Goal: Task Accomplishment & Management: Manage account settings

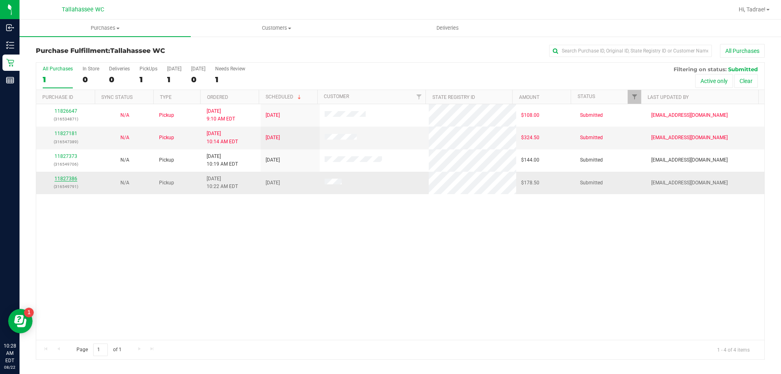
click at [72, 179] on link "11827386" at bounding box center [66, 179] width 23 height 6
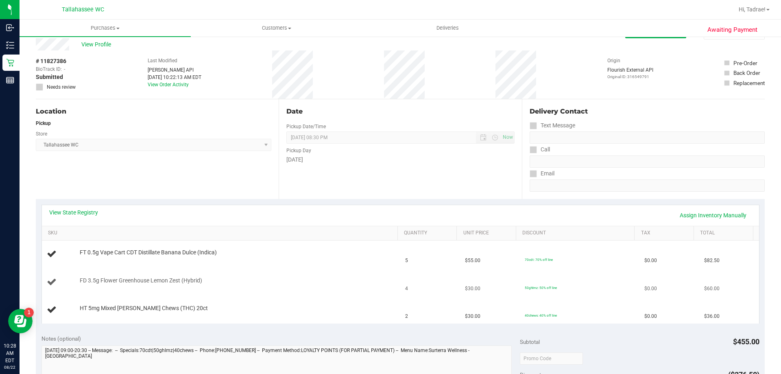
scroll to position [41, 0]
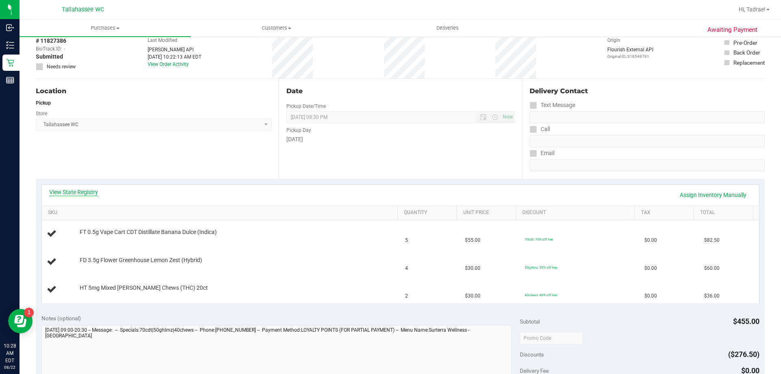
click at [76, 193] on link "View State Registry" at bounding box center [73, 192] width 49 height 8
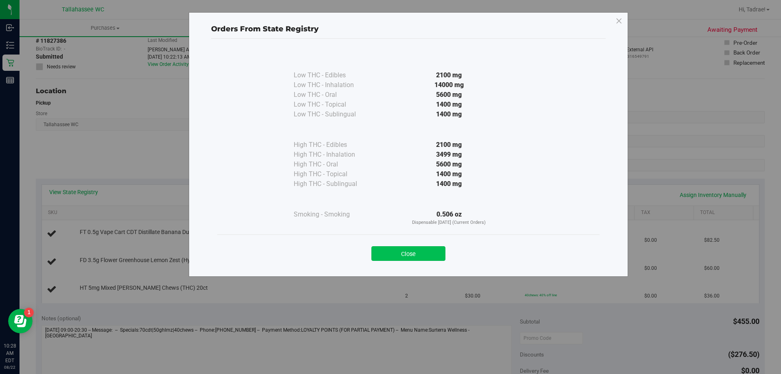
click at [421, 254] on button "Close" at bounding box center [408, 253] width 74 height 15
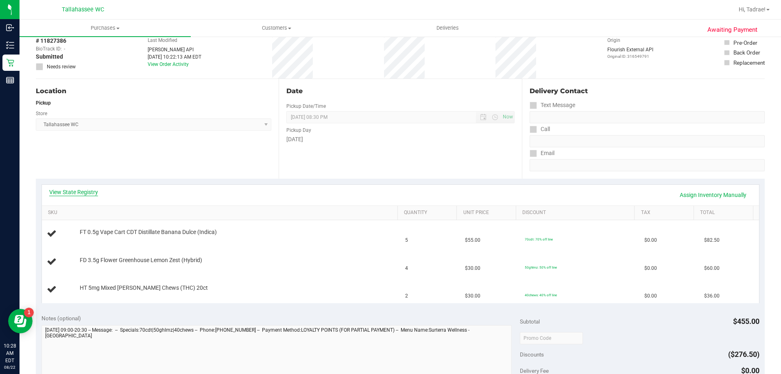
click at [68, 193] on link "View State Registry" at bounding box center [73, 192] width 49 height 8
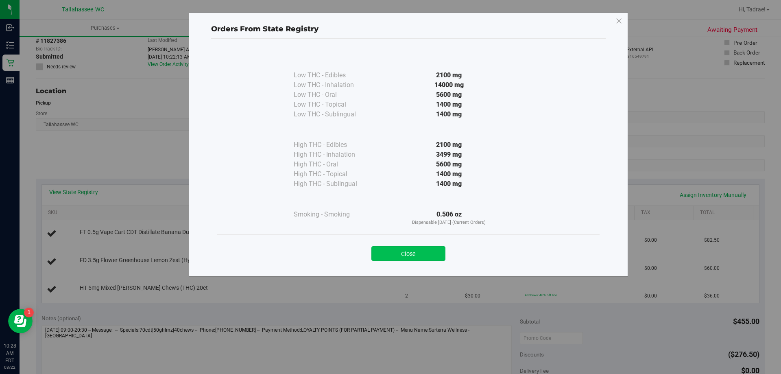
click at [396, 257] on button "Close" at bounding box center [408, 253] width 74 height 15
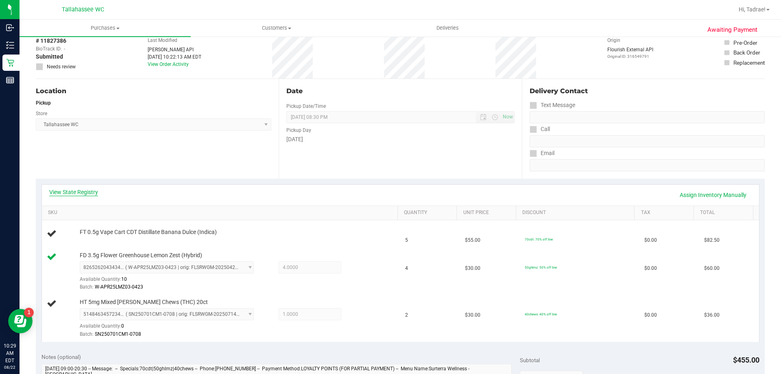
click at [95, 192] on link "View State Registry" at bounding box center [73, 192] width 49 height 8
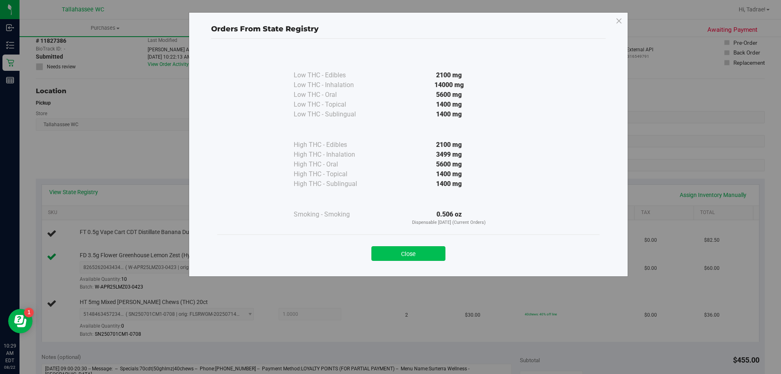
click at [430, 250] on button "Close" at bounding box center [408, 253] width 74 height 15
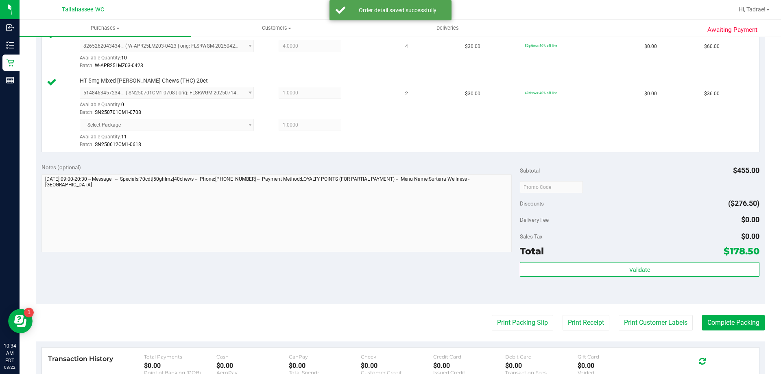
scroll to position [325, 0]
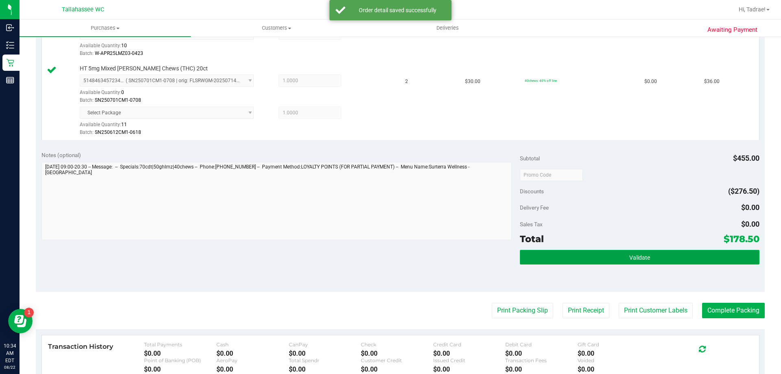
click at [612, 256] on button "Validate" at bounding box center [639, 257] width 239 height 15
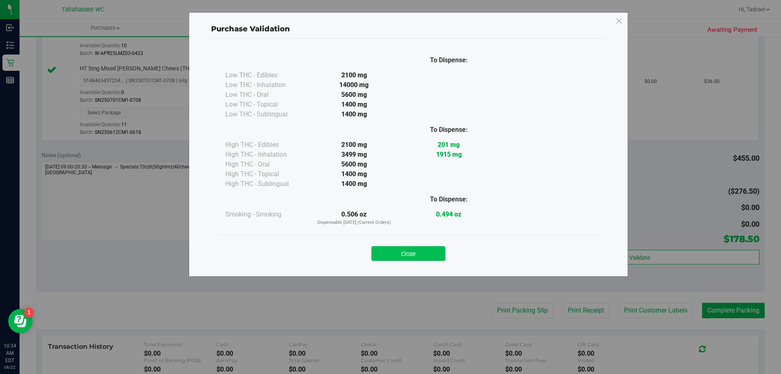
click at [413, 253] on button "Close" at bounding box center [408, 253] width 74 height 15
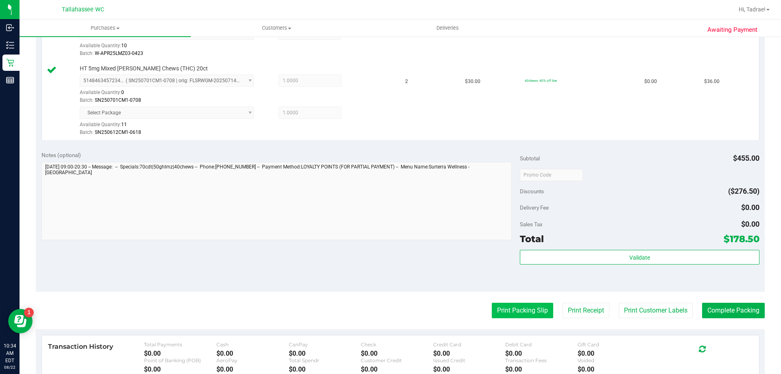
click at [541, 309] on button "Print Packing Slip" at bounding box center [522, 310] width 61 height 15
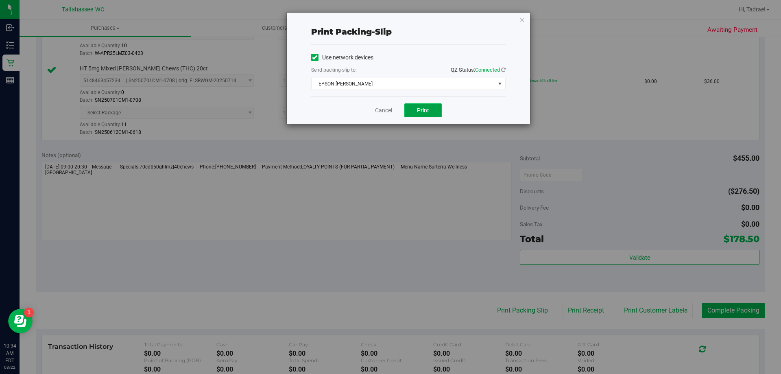
click at [419, 109] on span "Print" at bounding box center [423, 110] width 12 height 7
click at [519, 22] on div "Print packing-slip Use network devices Send packing-slip to: QZ Status: Connect…" at bounding box center [408, 68] width 243 height 111
click at [520, 20] on icon "button" at bounding box center [522, 20] width 6 height 10
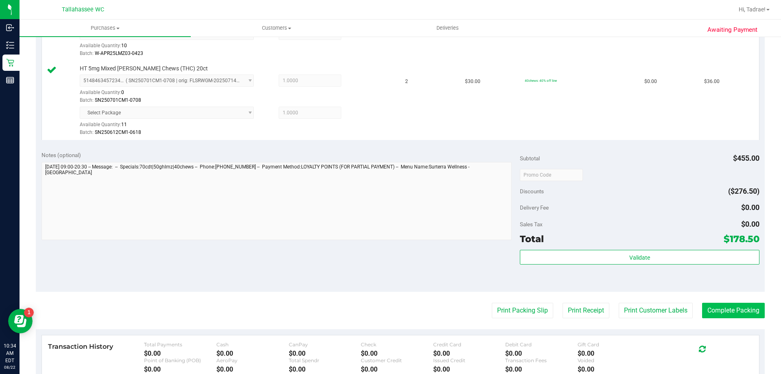
drag, startPoint x: 714, startPoint y: 301, endPoint x: 714, endPoint y: 307, distance: 5.3
click at [714, 304] on purchase-details "Back Edit Purchase Cancel Purchase View Profile # 11827386 BioTrack ID: - Submi…" at bounding box center [400, 100] width 729 height 763
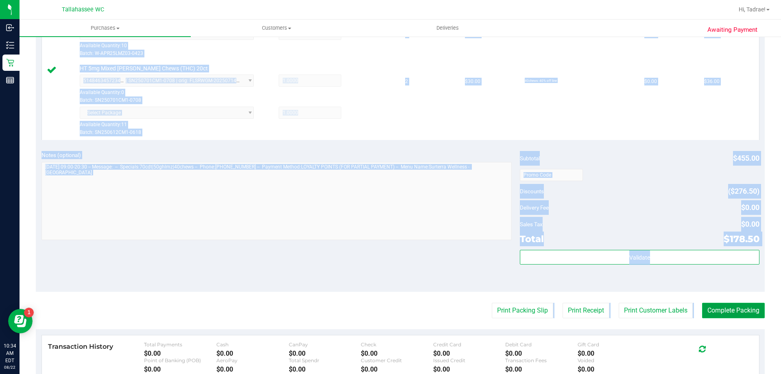
click at [714, 310] on button "Complete Packing" at bounding box center [733, 310] width 63 height 15
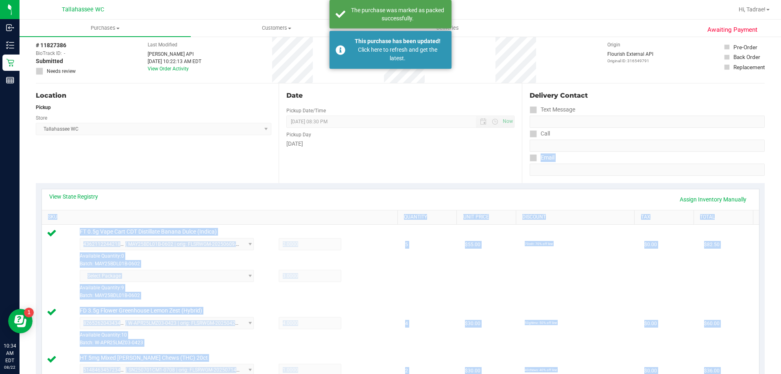
scroll to position [0, 0]
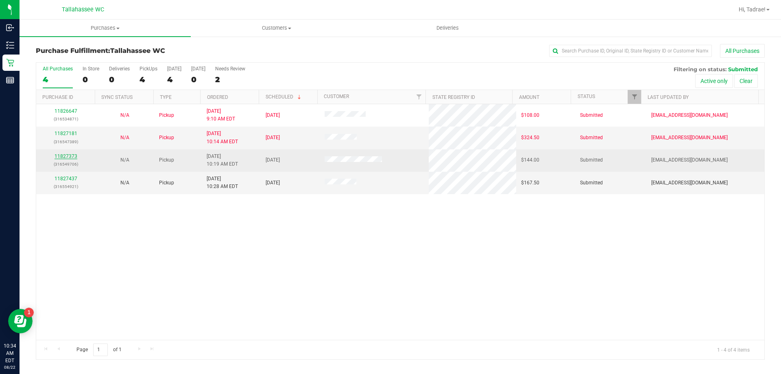
click at [69, 157] on link "11827373" at bounding box center [66, 156] width 23 height 6
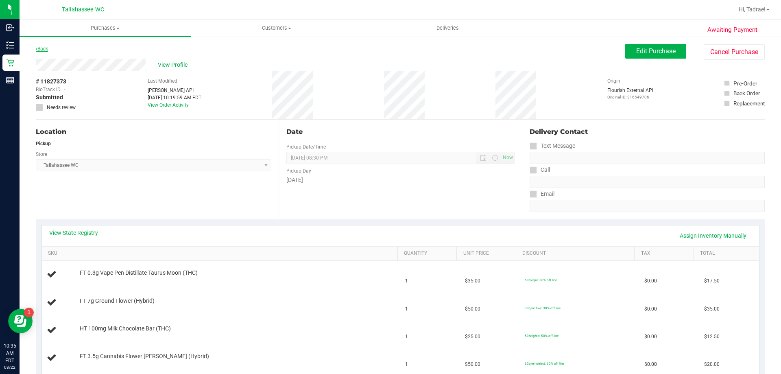
click at [42, 46] on link "Back" at bounding box center [42, 49] width 12 height 6
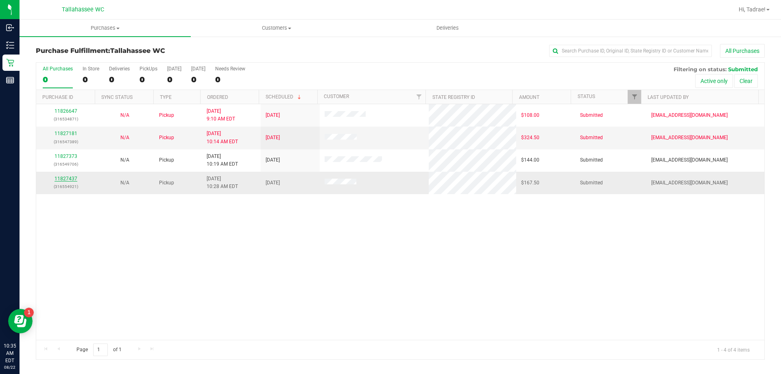
click at [57, 176] on link "11827437" at bounding box center [66, 179] width 23 height 6
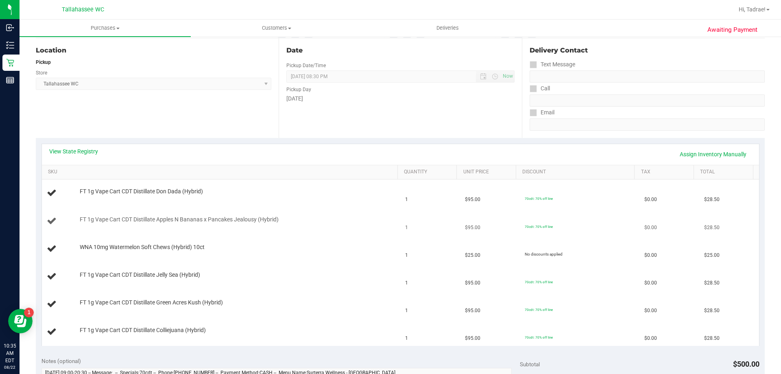
scroll to position [122, 0]
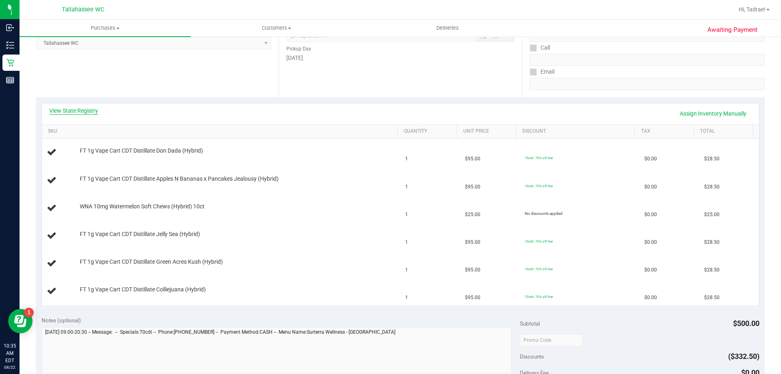
click at [83, 111] on link "View State Registry" at bounding box center [73, 111] width 49 height 8
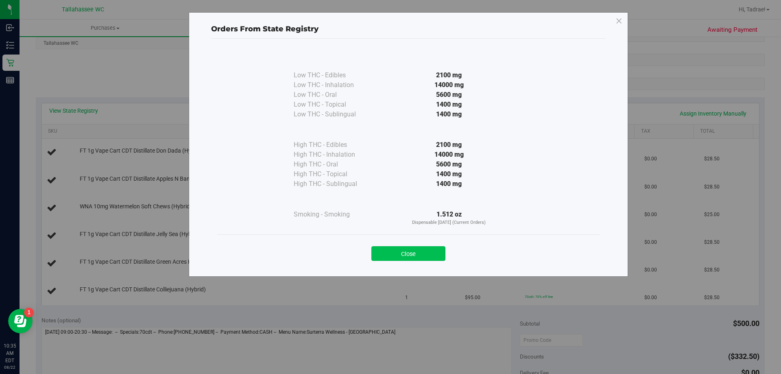
click at [419, 248] on button "Close" at bounding box center [408, 253] width 74 height 15
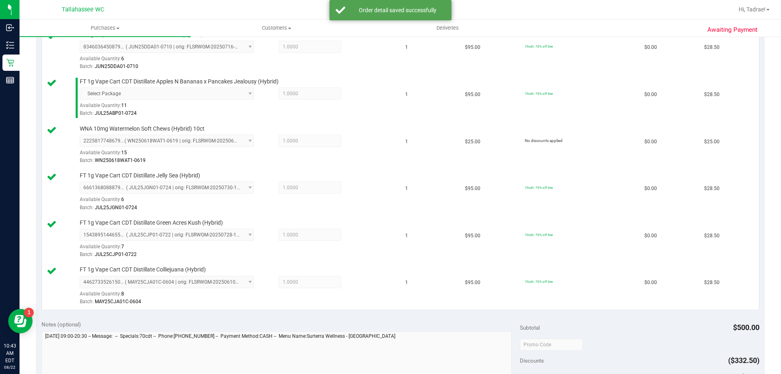
scroll to position [366, 0]
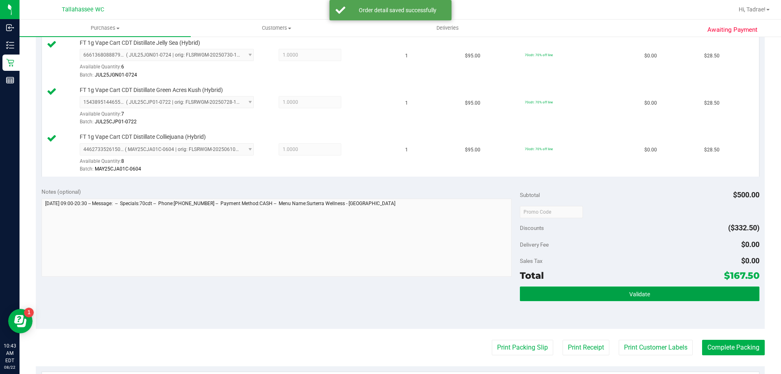
click at [676, 292] on button "Validate" at bounding box center [639, 293] width 239 height 15
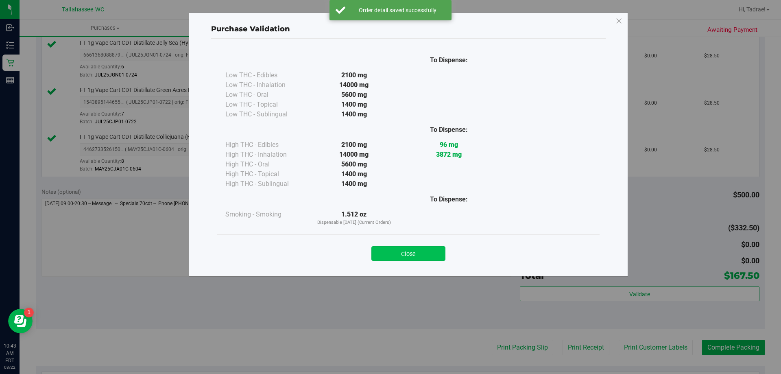
click at [432, 251] on button "Close" at bounding box center [408, 253] width 74 height 15
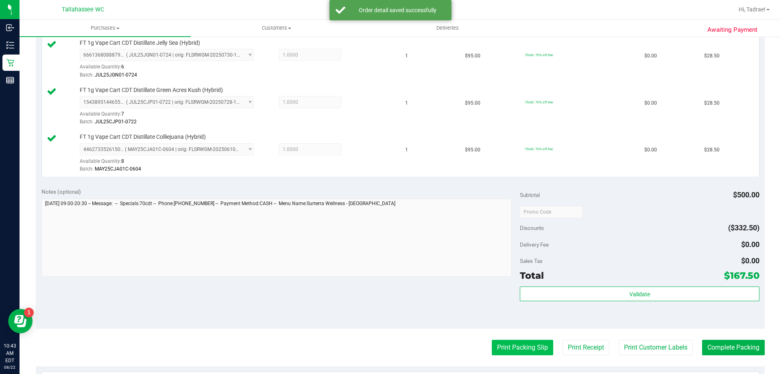
click at [541, 346] on button "Print Packing Slip" at bounding box center [522, 347] width 61 height 15
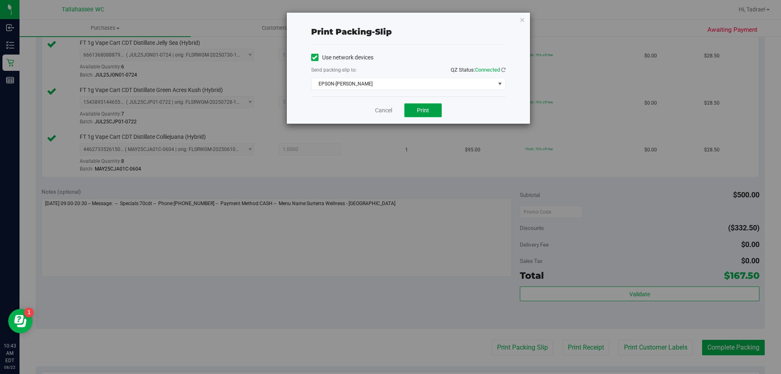
click at [432, 113] on button "Print" at bounding box center [422, 110] width 37 height 14
click at [522, 16] on icon "button" at bounding box center [522, 20] width 6 height 10
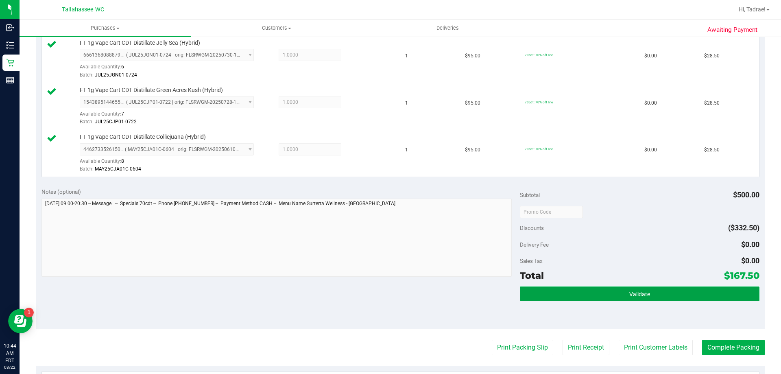
click at [618, 295] on button "Validate" at bounding box center [639, 293] width 239 height 15
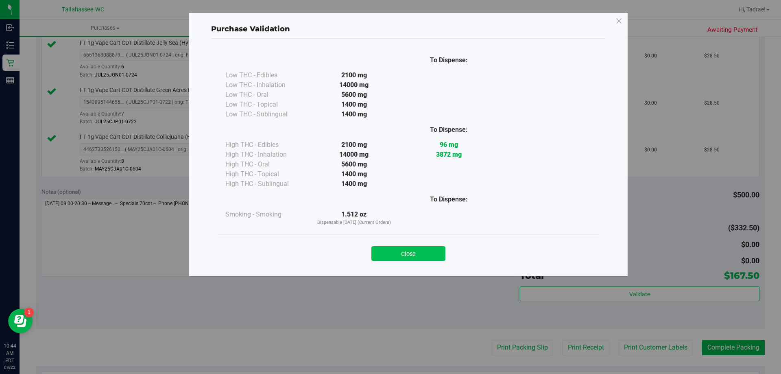
click at [419, 258] on button "Close" at bounding box center [408, 253] width 74 height 15
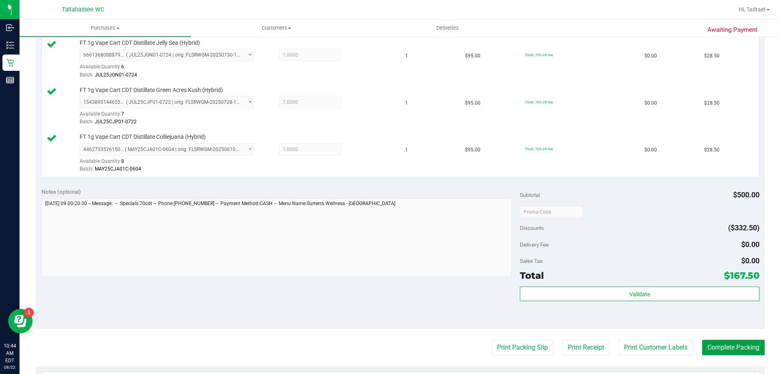
click at [714, 345] on button "Complete Packing" at bounding box center [733, 347] width 63 height 15
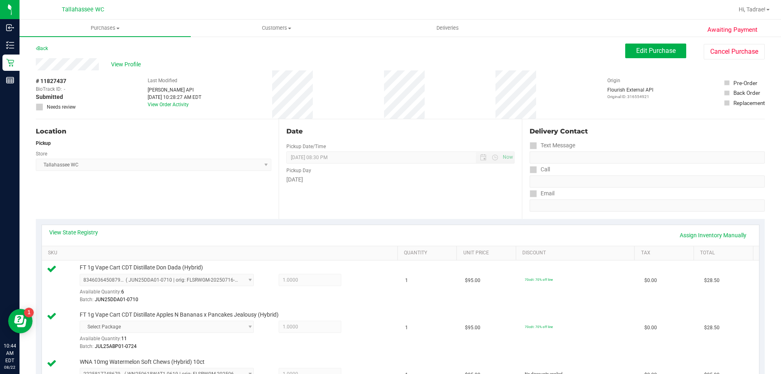
scroll to position [0, 0]
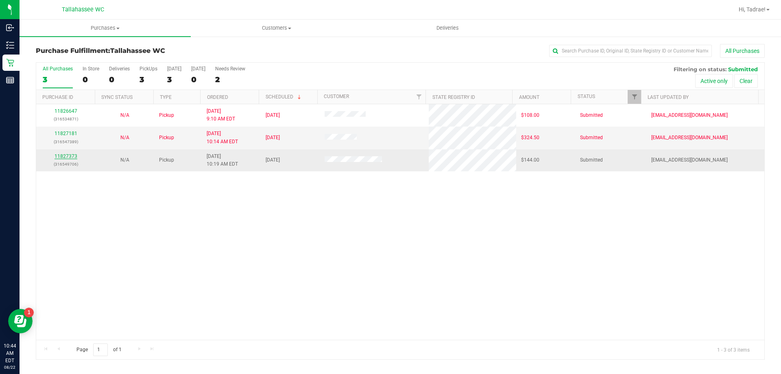
click at [70, 154] on link "11827373" at bounding box center [66, 156] width 23 height 6
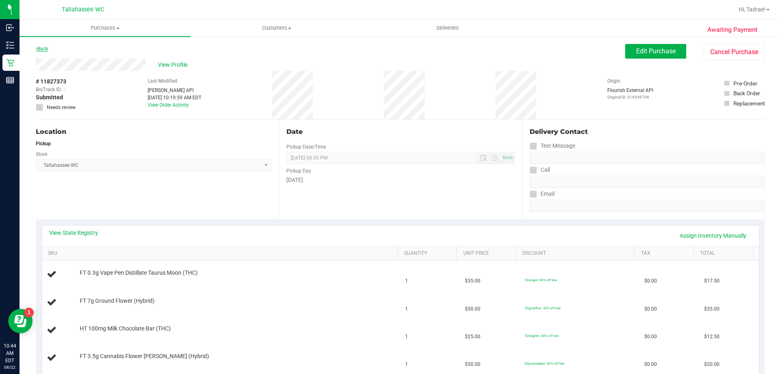
click at [43, 49] on link "Back" at bounding box center [42, 49] width 12 height 6
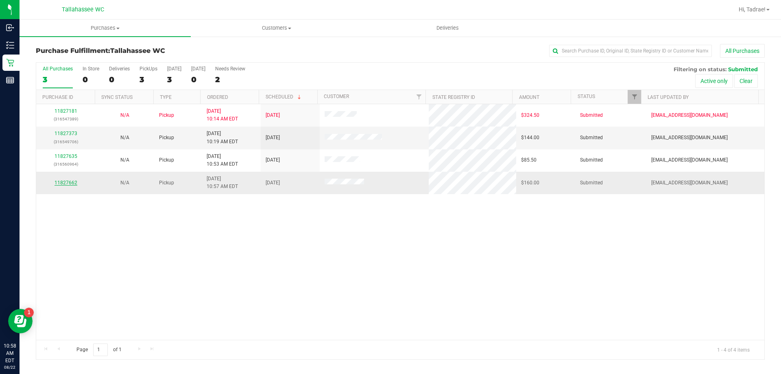
click at [64, 183] on link "11827662" at bounding box center [66, 183] width 23 height 6
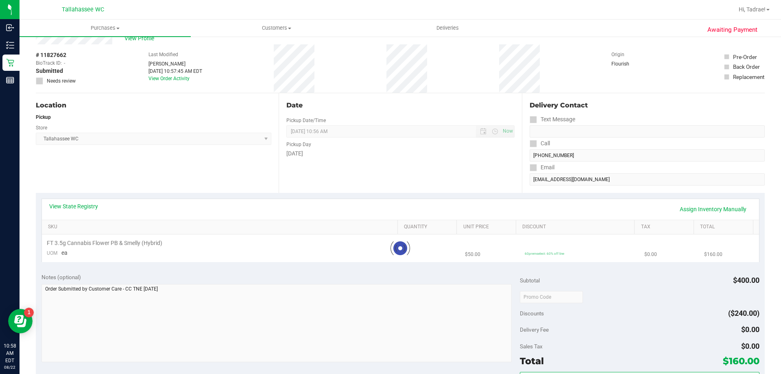
scroll to position [41, 0]
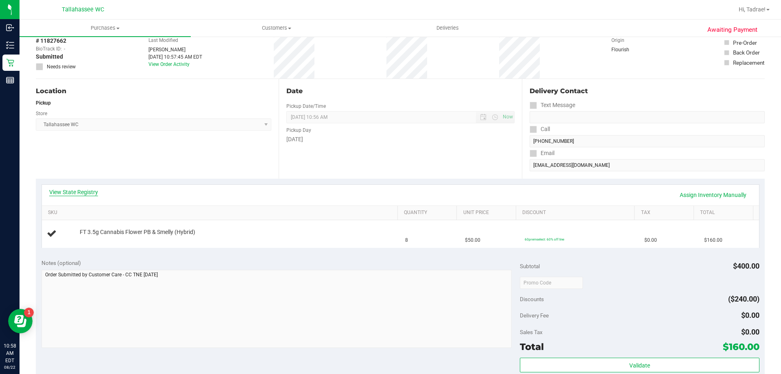
click at [90, 188] on link "View State Registry" at bounding box center [73, 192] width 49 height 8
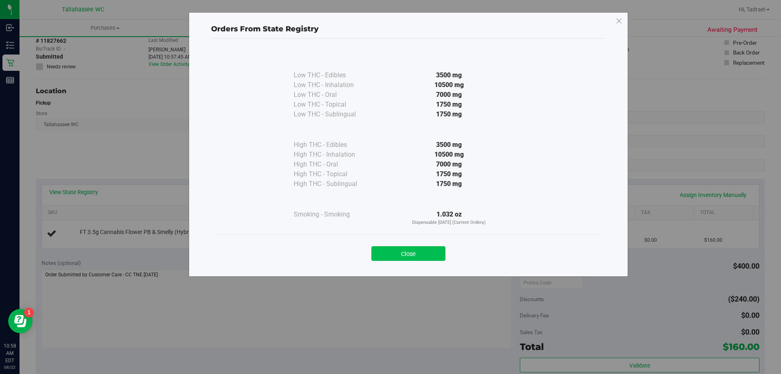
click at [431, 246] on button "Close" at bounding box center [408, 253] width 74 height 15
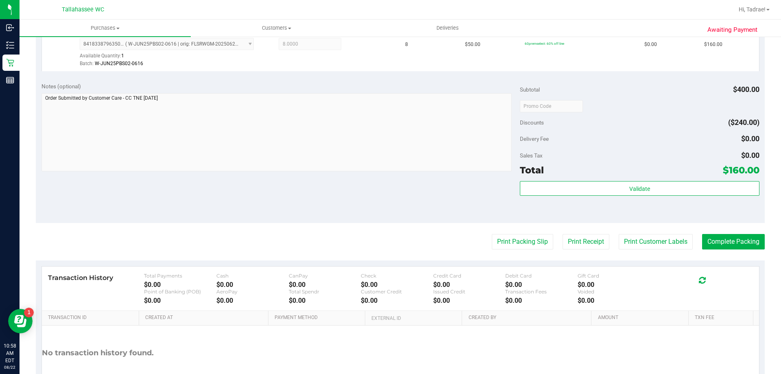
scroll to position [244, 0]
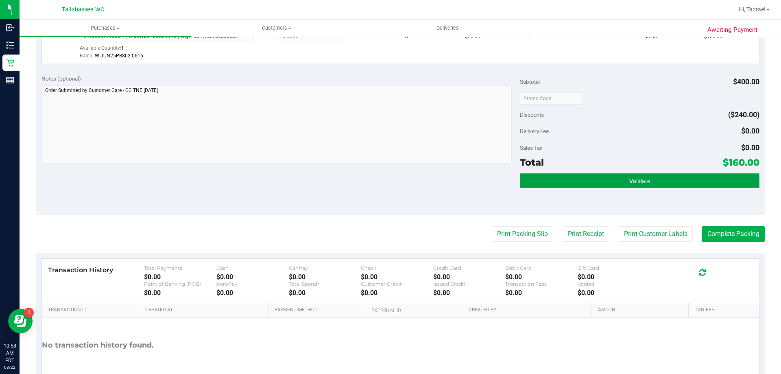
click at [657, 184] on button "Validate" at bounding box center [639, 180] width 239 height 15
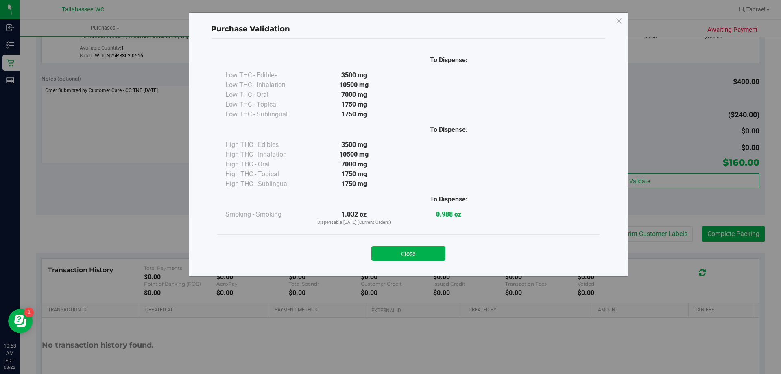
click at [441, 258] on button "Close" at bounding box center [408, 253] width 74 height 15
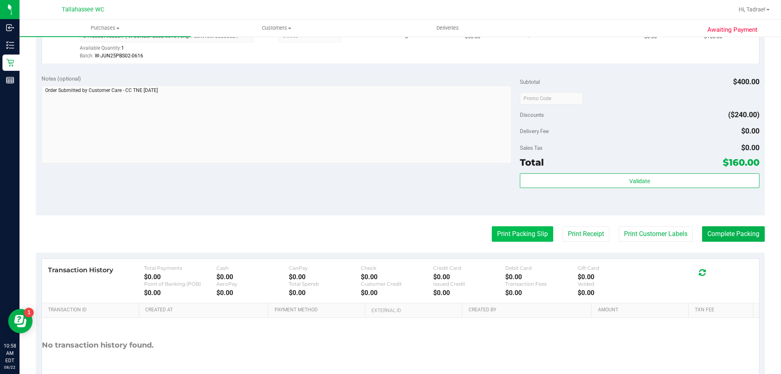
click at [514, 229] on button "Print Packing Slip" at bounding box center [522, 233] width 61 height 15
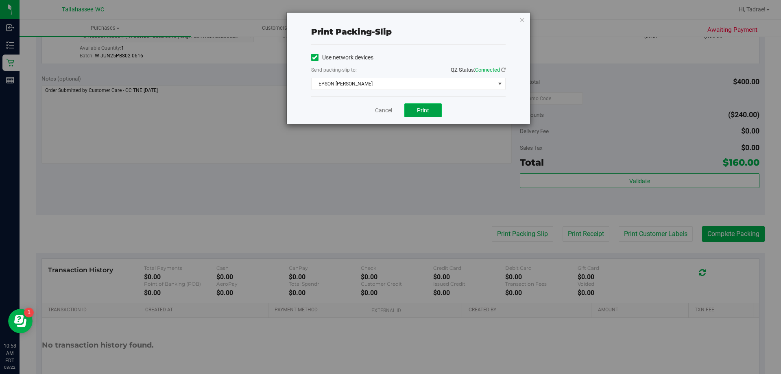
click at [415, 107] on button "Print" at bounding box center [422, 110] width 37 height 14
drag, startPoint x: 523, startPoint y: 19, endPoint x: 585, endPoint y: 110, distance: 110.7
click at [523, 18] on icon "button" at bounding box center [522, 20] width 6 height 10
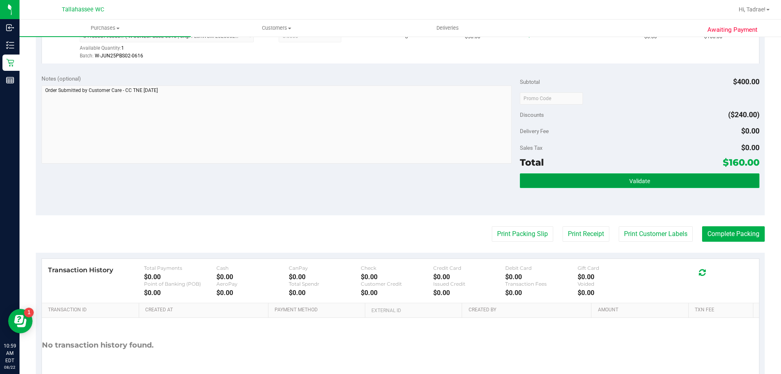
click at [612, 185] on button "Validate" at bounding box center [639, 180] width 239 height 15
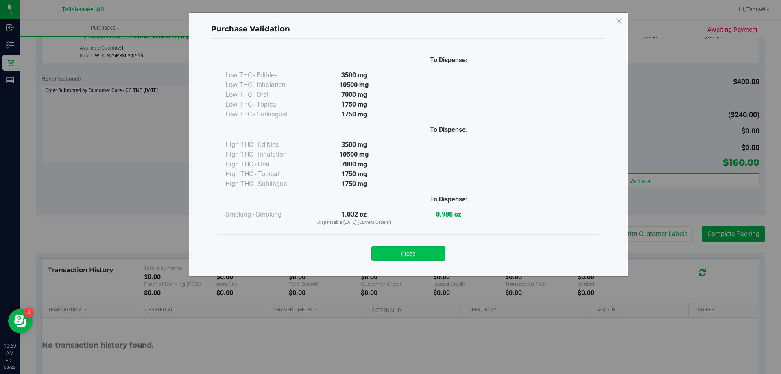
click at [422, 257] on button "Close" at bounding box center [408, 253] width 74 height 15
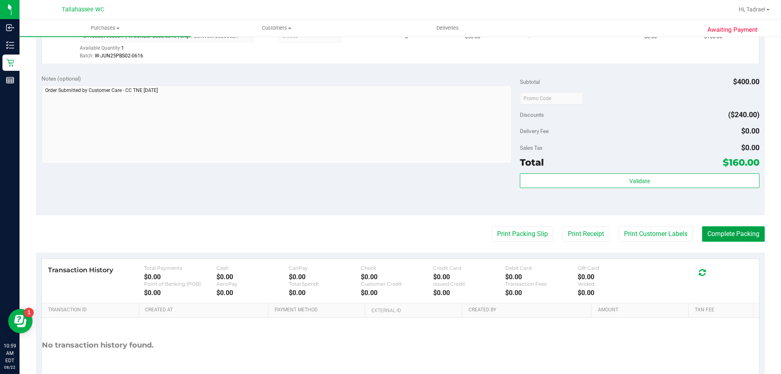
click at [727, 240] on button "Complete Packing" at bounding box center [733, 233] width 63 height 15
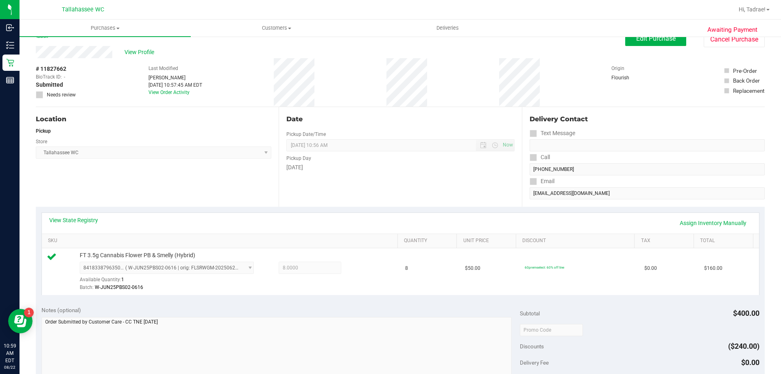
scroll to position [0, 0]
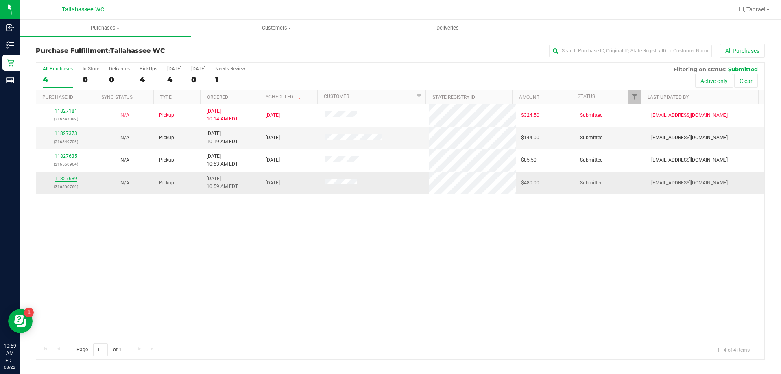
click at [63, 177] on link "11827689" at bounding box center [66, 179] width 23 height 6
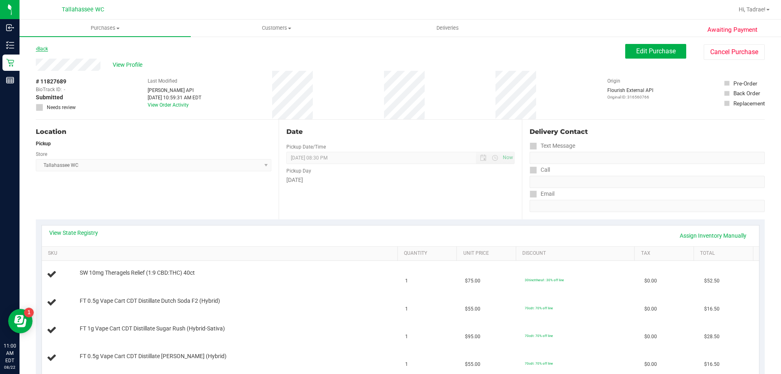
click at [46, 50] on link "Back" at bounding box center [42, 49] width 12 height 6
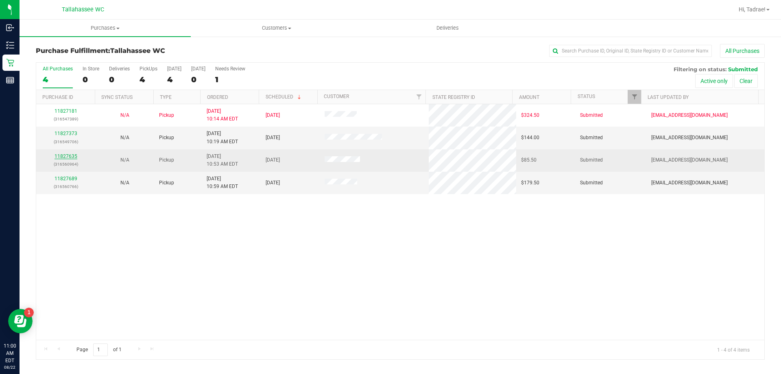
click at [56, 154] on link "11827635" at bounding box center [66, 156] width 23 height 6
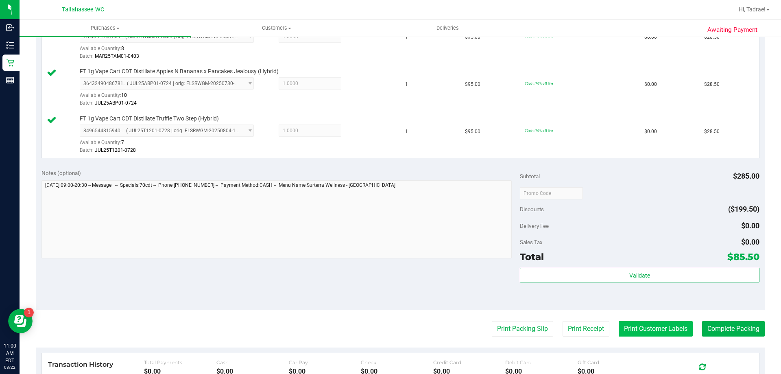
scroll to position [244, 0]
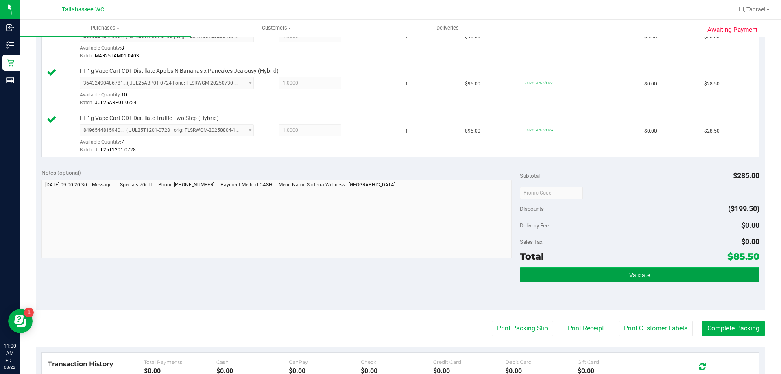
click at [629, 278] on span "Validate" at bounding box center [639, 275] width 21 height 7
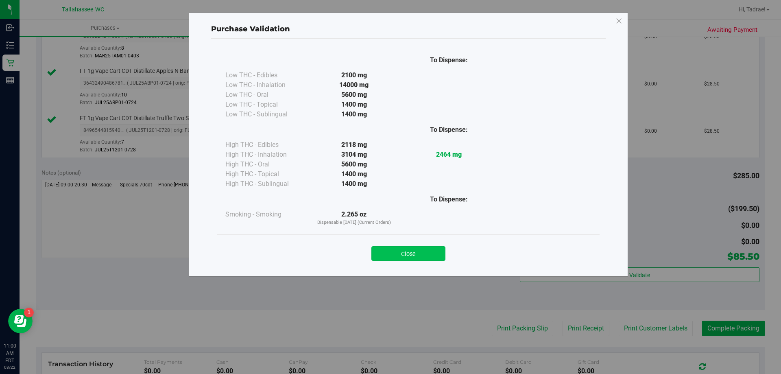
click at [436, 256] on button "Close" at bounding box center [408, 253] width 74 height 15
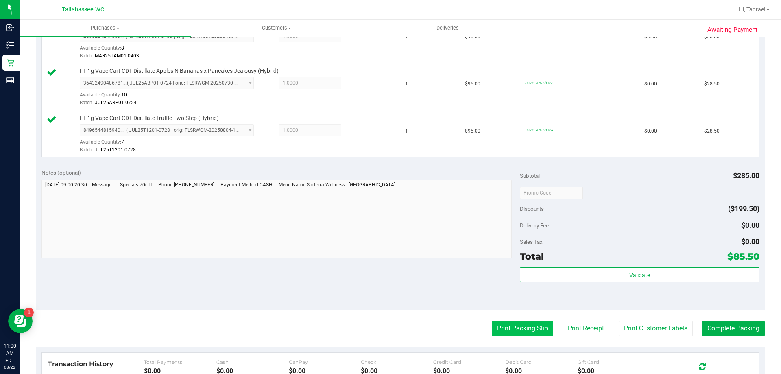
click at [519, 331] on button "Print Packing Slip" at bounding box center [522, 328] width 61 height 15
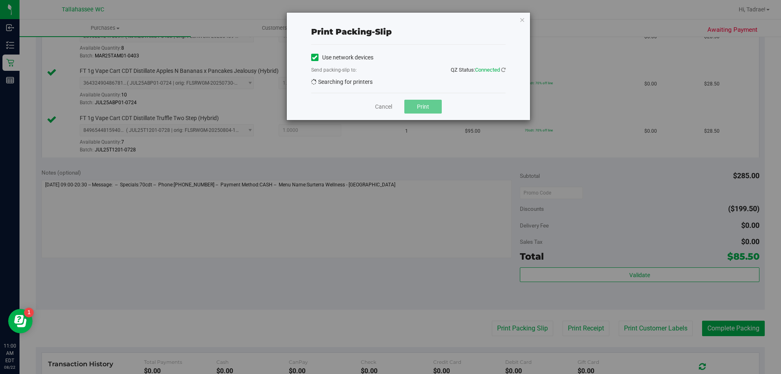
click at [518, 329] on div "Print packing-slip Use network devices Send packing-slip to: QZ Status: Connect…" at bounding box center [393, 187] width 787 height 374
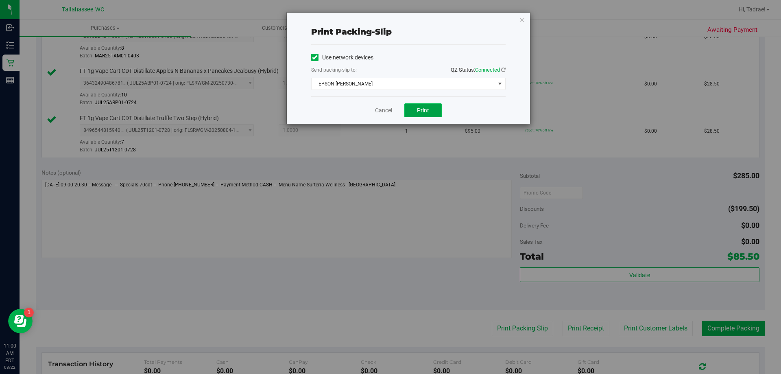
click at [427, 111] on span "Print" at bounding box center [423, 110] width 12 height 7
click at [522, 19] on icon "button" at bounding box center [522, 20] width 6 height 10
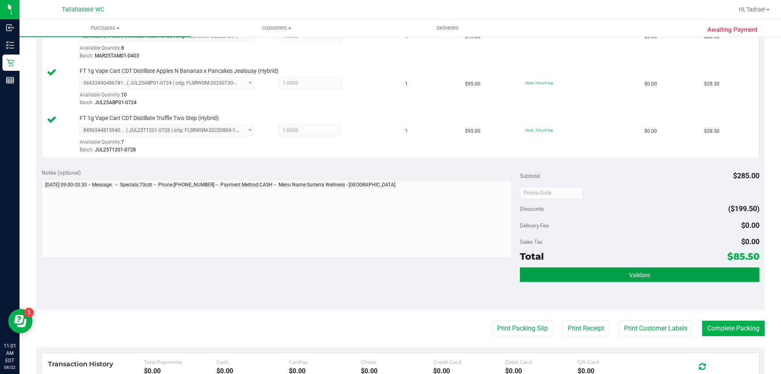
click at [637, 275] on span "Validate" at bounding box center [639, 275] width 21 height 7
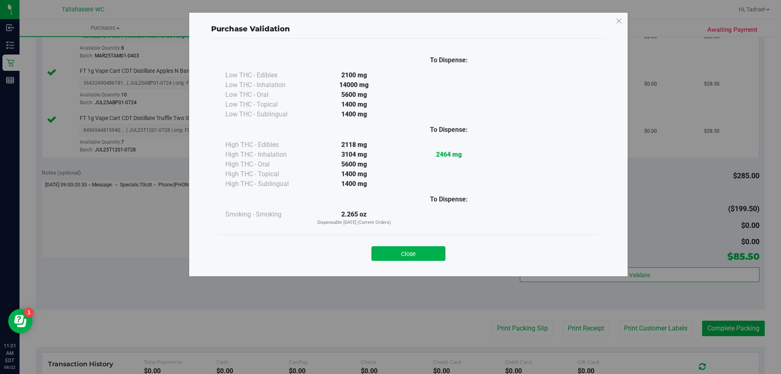
click at [395, 244] on div "Close" at bounding box center [408, 251] width 370 height 20
click at [405, 251] on button "Close" at bounding box center [408, 253] width 74 height 15
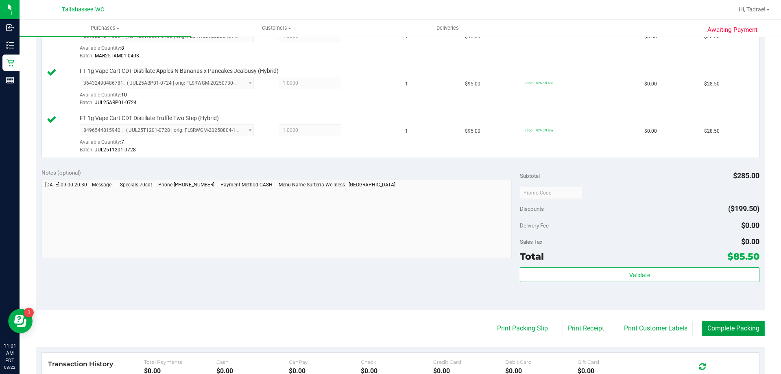
click at [732, 327] on button "Complete Packing" at bounding box center [733, 328] width 63 height 15
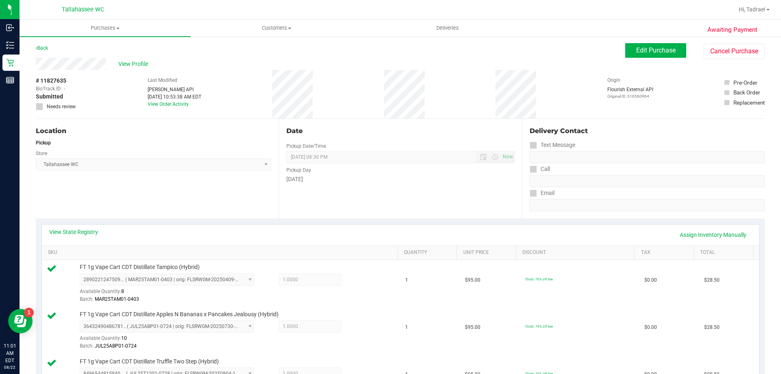
scroll to position [0, 0]
